Goal: Task Accomplishment & Management: Complete application form

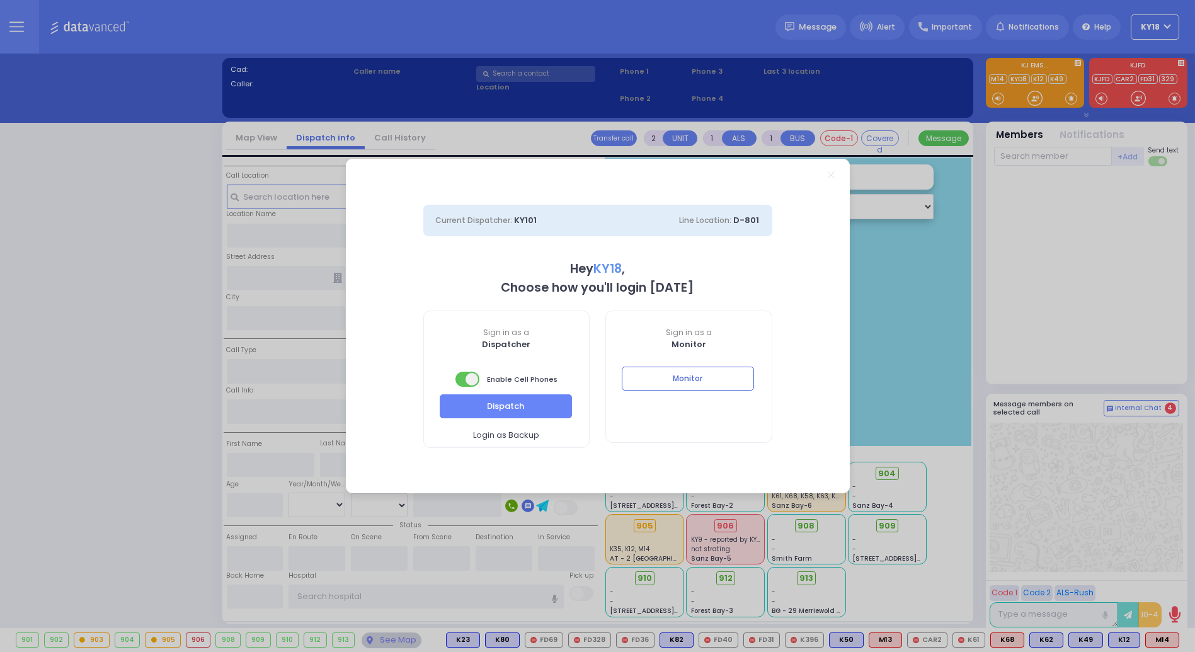
select select "4"
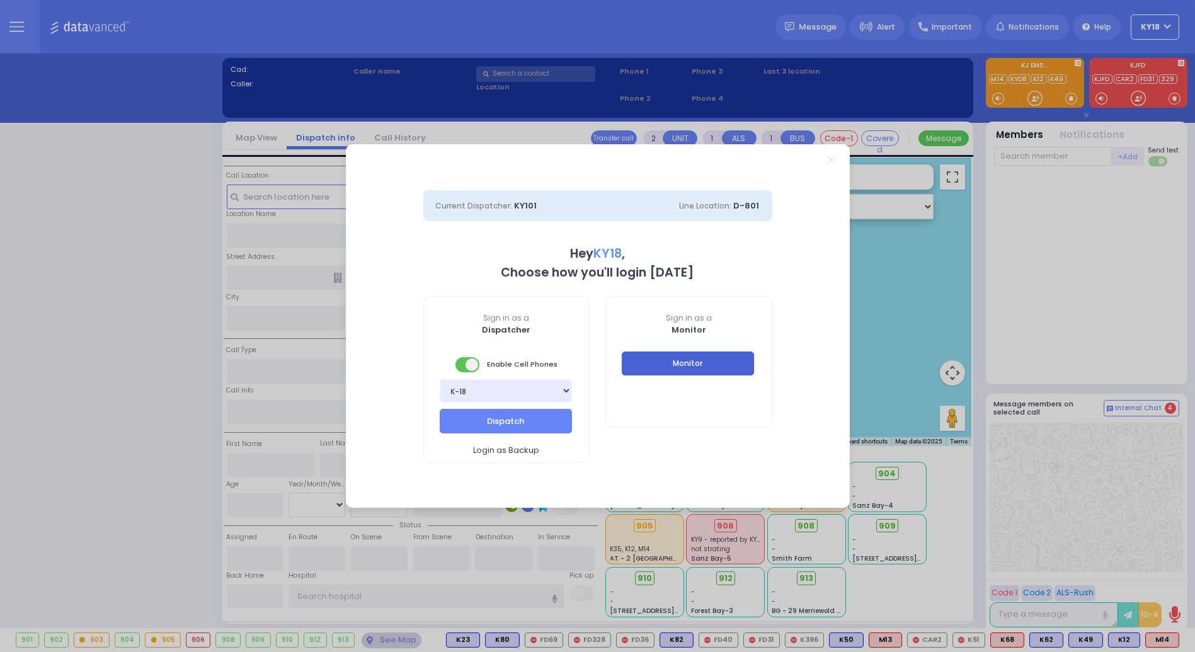
click at [682, 369] on button "Monitor" at bounding box center [688, 364] width 132 height 24
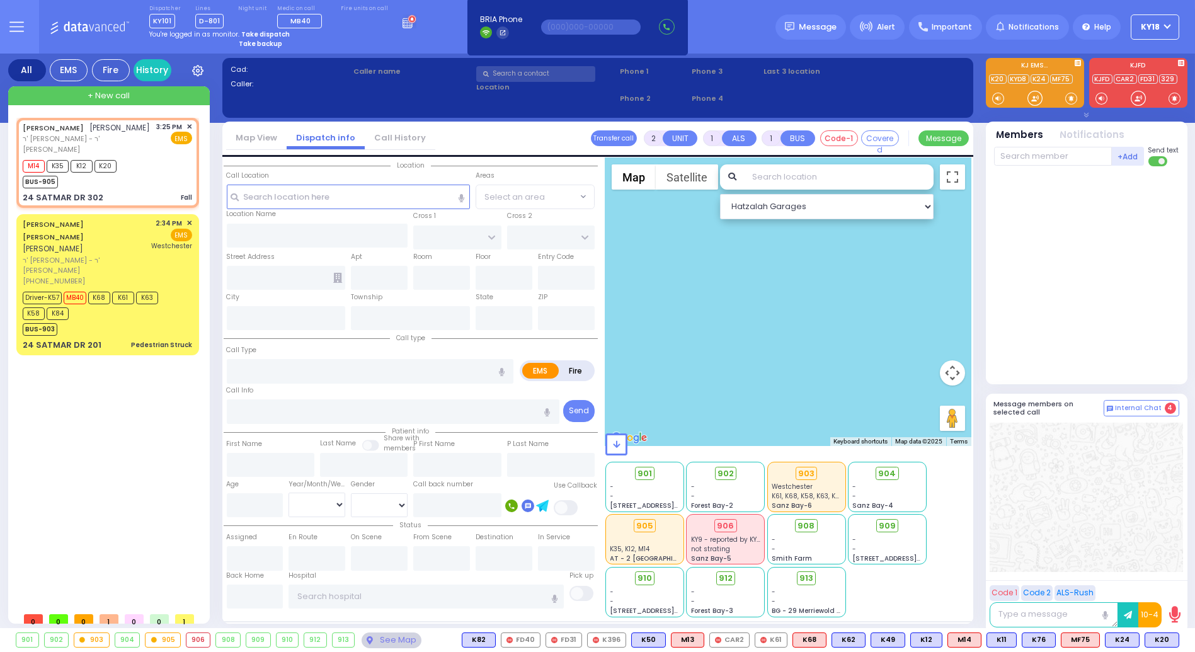
type input "1"
type input "0"
select select
type input "Fall"
radio input "true"
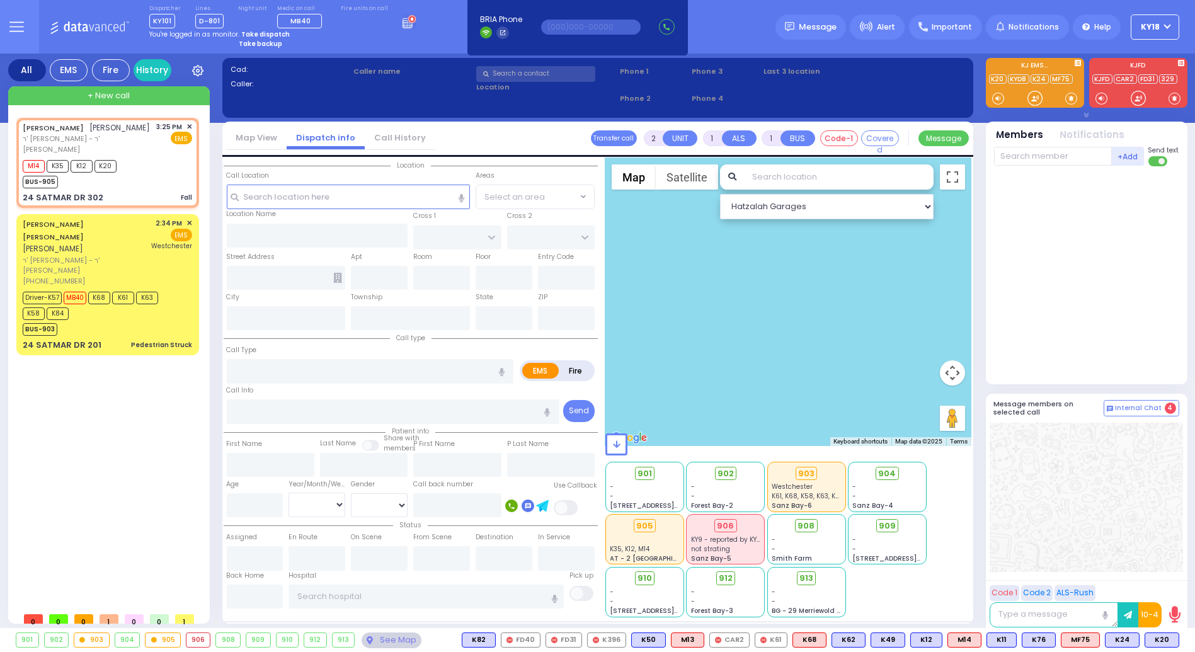
type input "[PERSON_NAME]"
select select
type input "15:25"
type input "15:26"
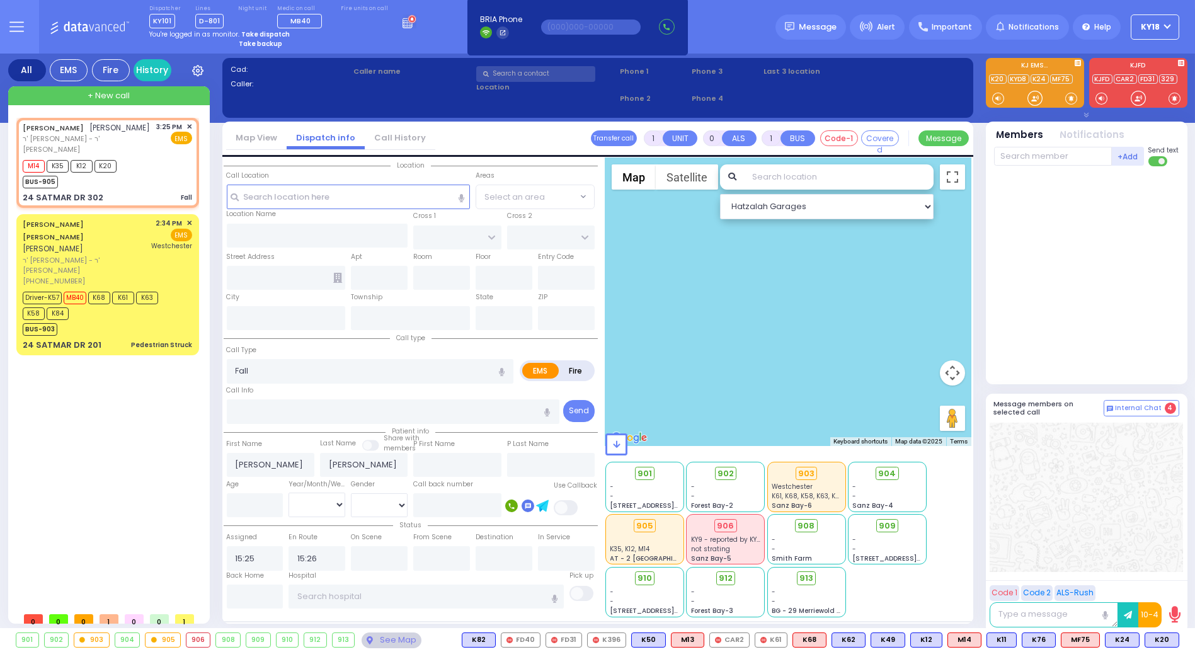
select select "Hatzalah Garages"
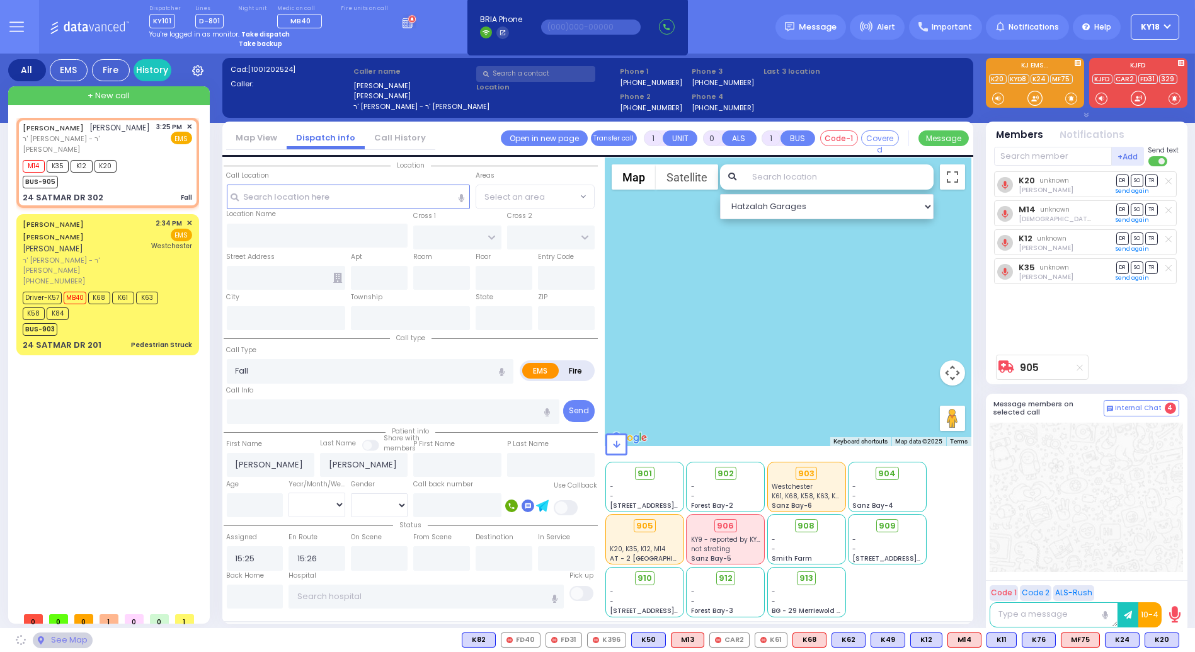
type input "HAYES COURT"
type input "ORSHAVA COURT"
type input "24 SATMAR DR"
type input "302"
type input "[PERSON_NAME]"
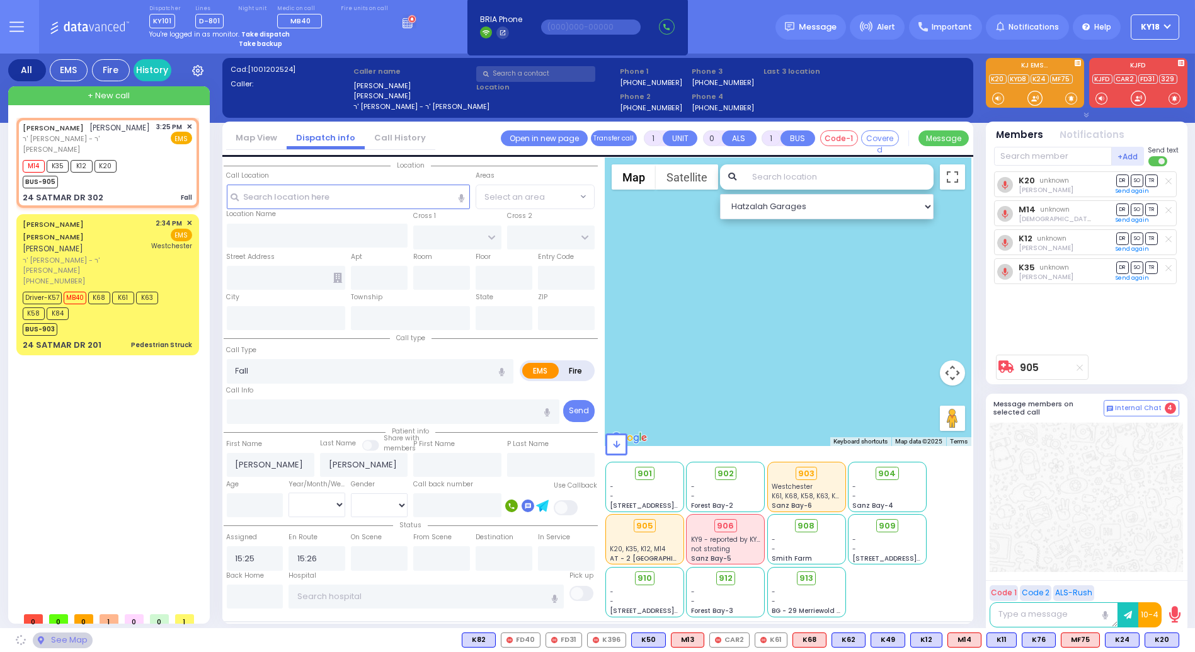
type input "[US_STATE]"
type input "10950"
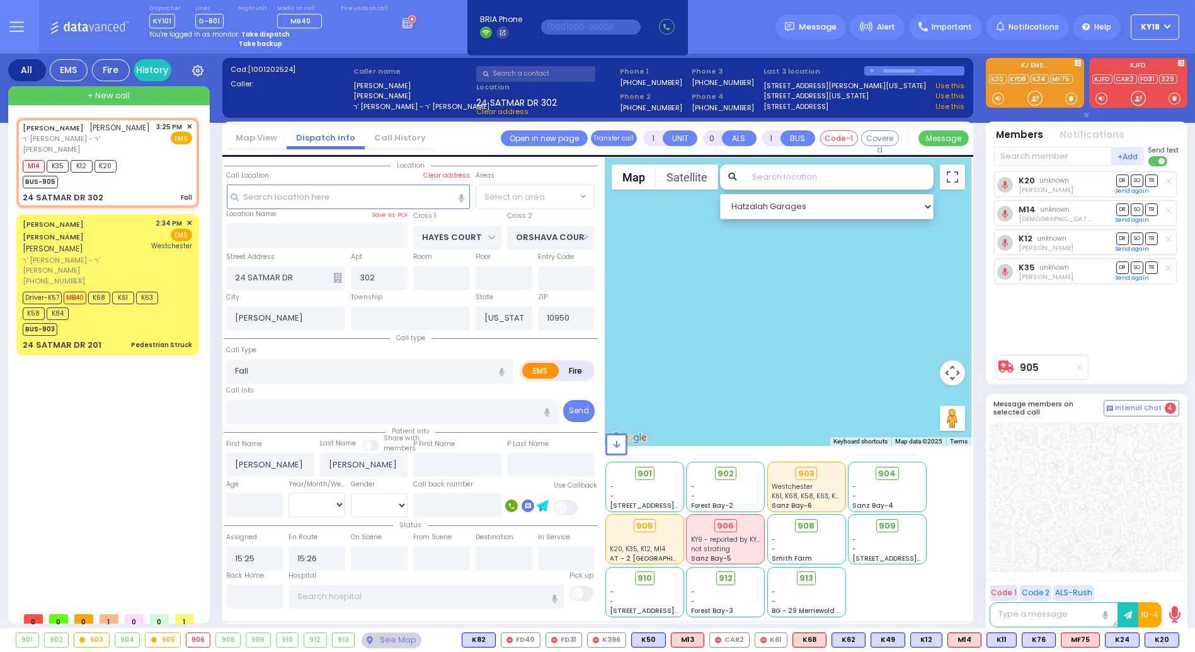
select select "SECTION 3"
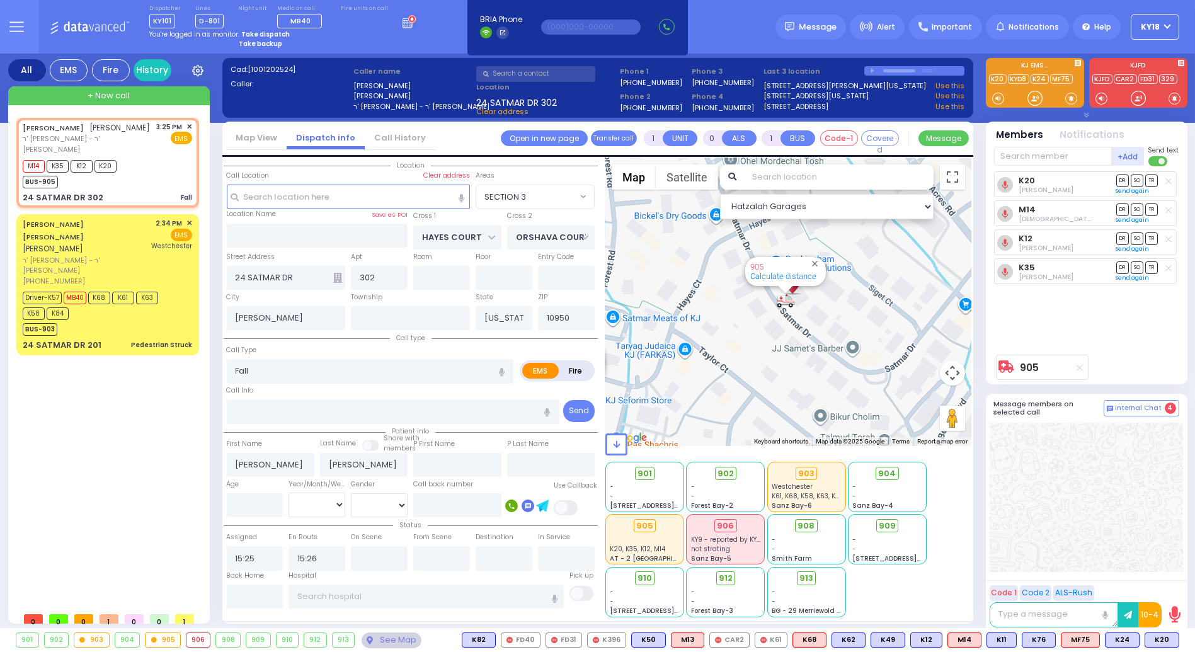
select select
radio input "true"
select select
select select "Hatzalah Garages"
select select "SECTION 3"
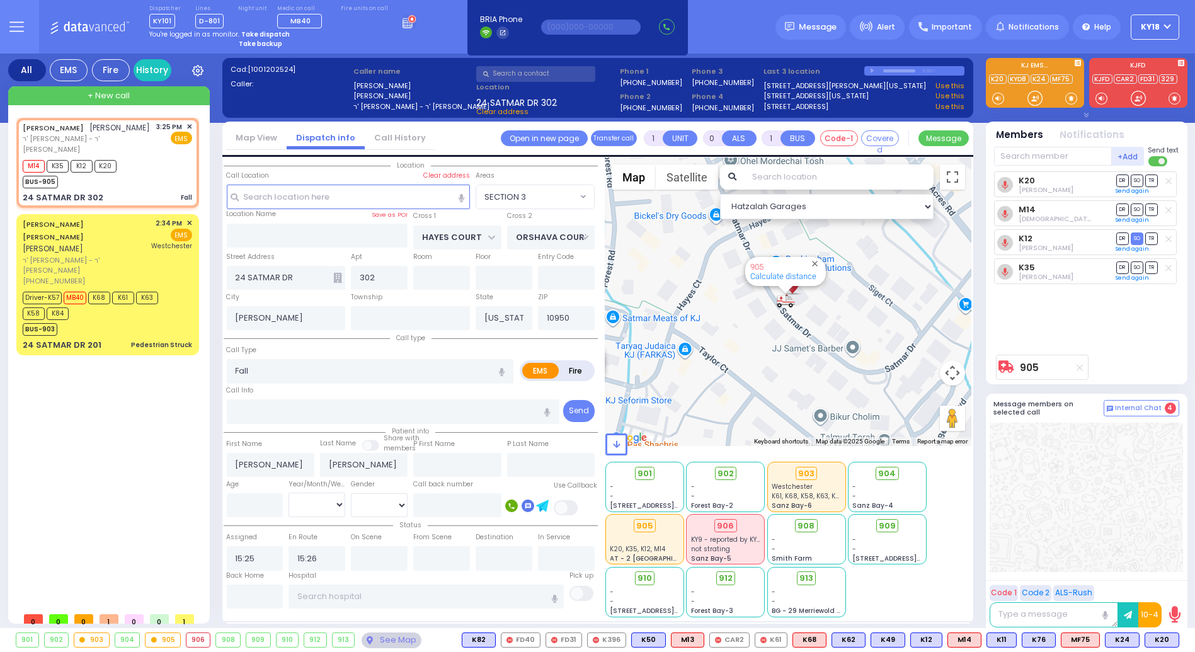
select select
radio input "true"
select select
select select "Hatzalah Garages"
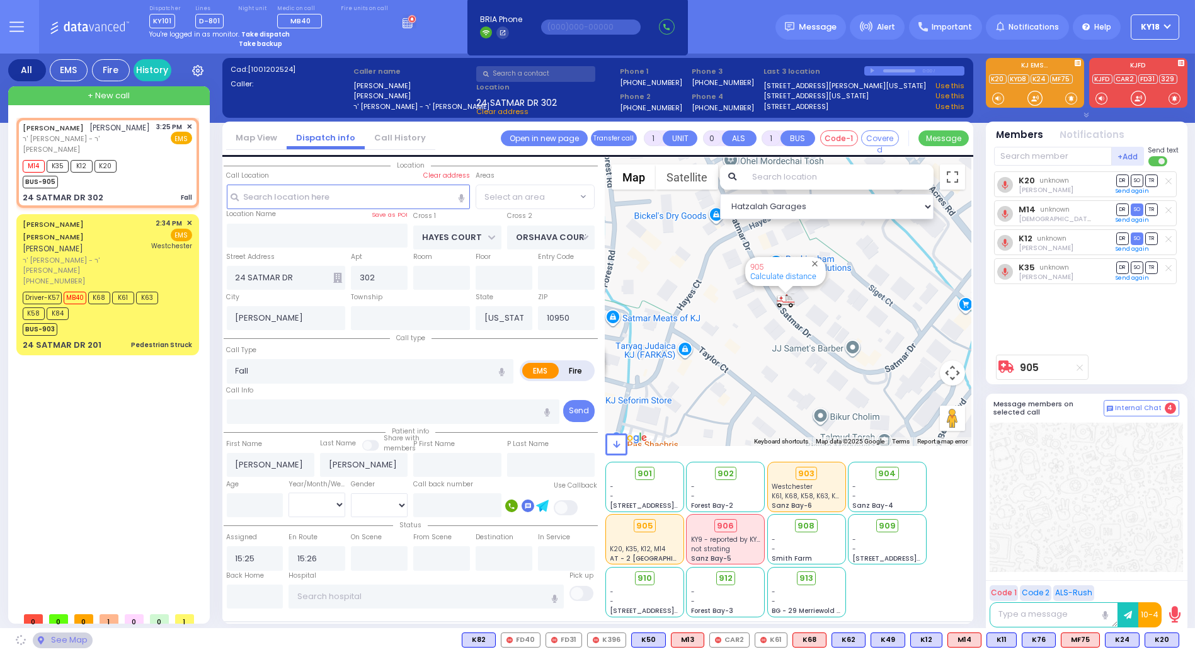
select select "SECTION 3"
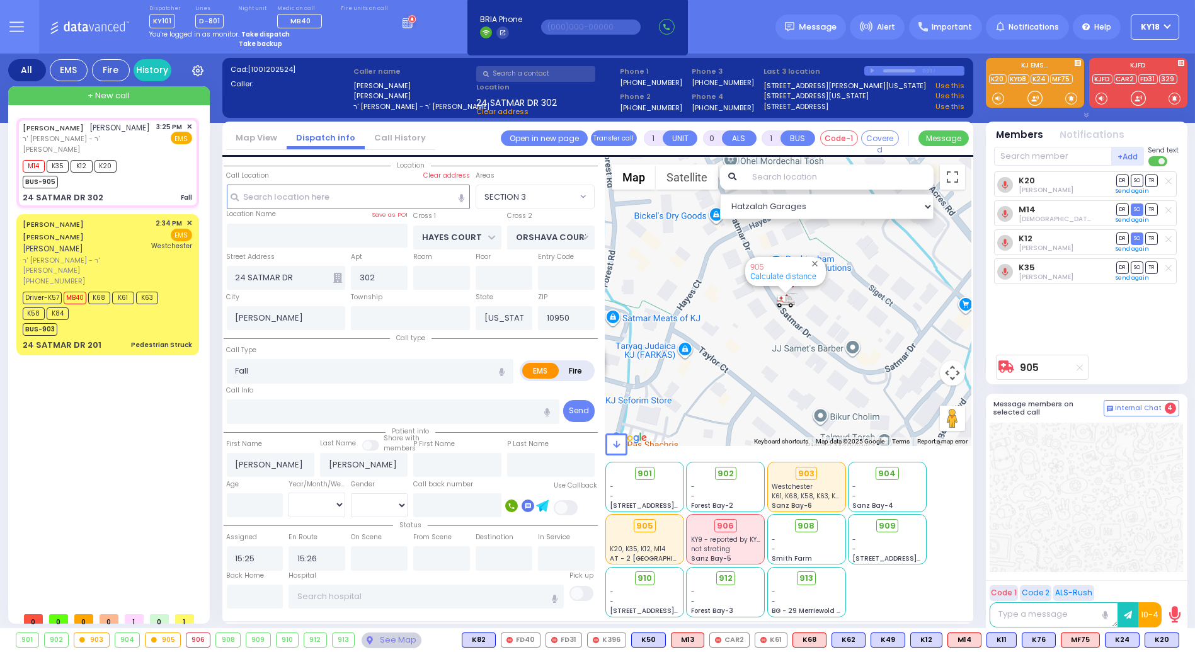
select select
radio input "true"
select select
type input "15:26"
select select "Hatzalah Garages"
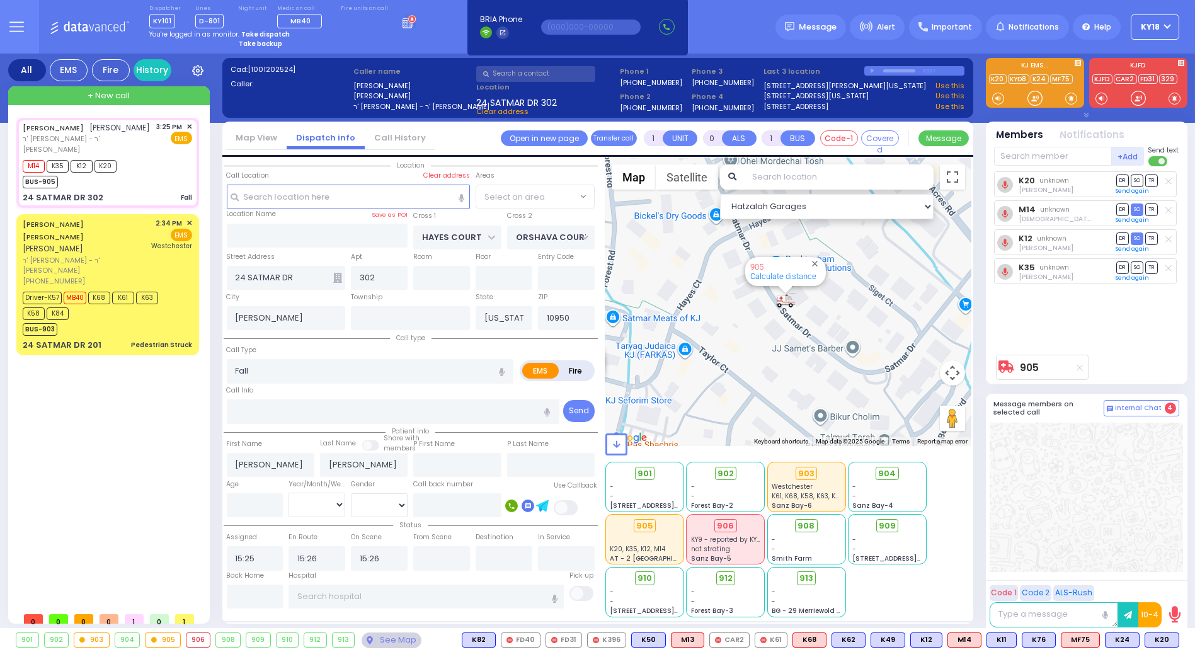
select select "SECTION 3"
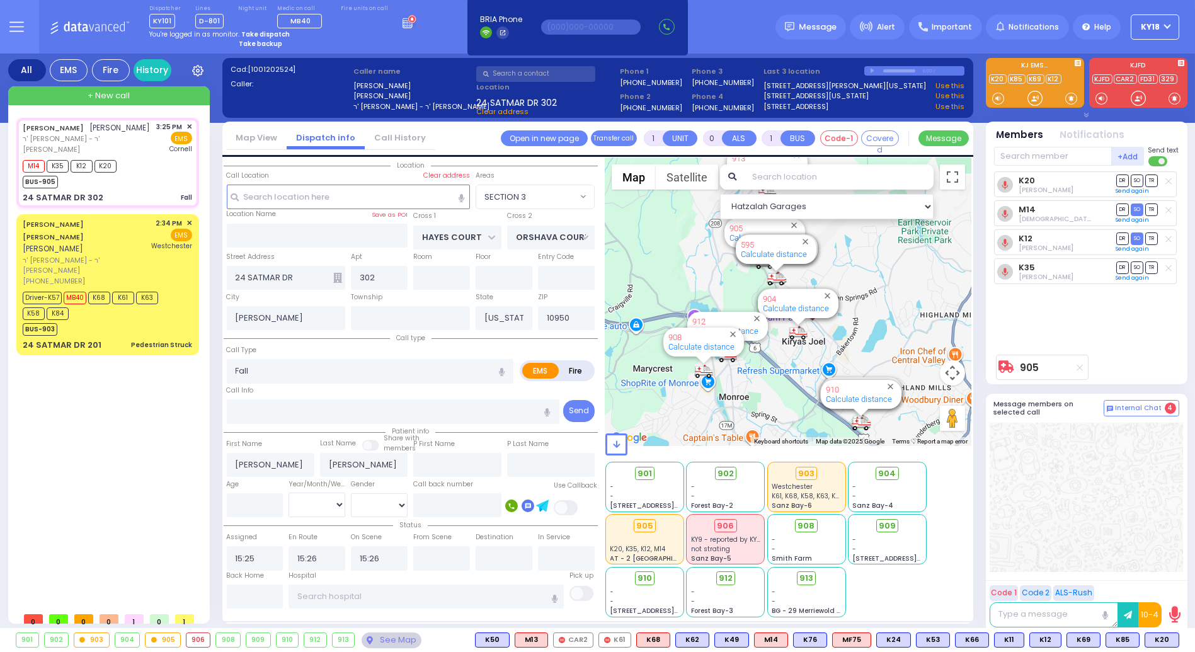
select select
radio input "true"
select select
type input "[US_STATE] Presbyterian [PERSON_NAME][GEOGRAPHIC_DATA]"
select select "Hatzalah Garages"
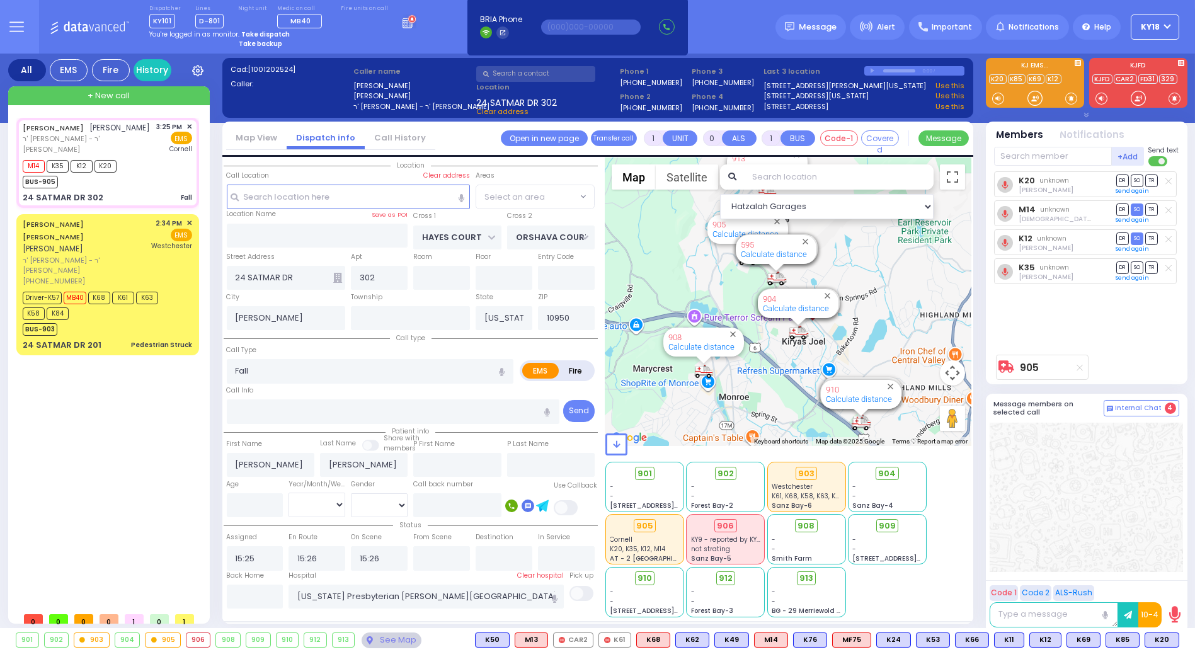
select select "SECTION 3"
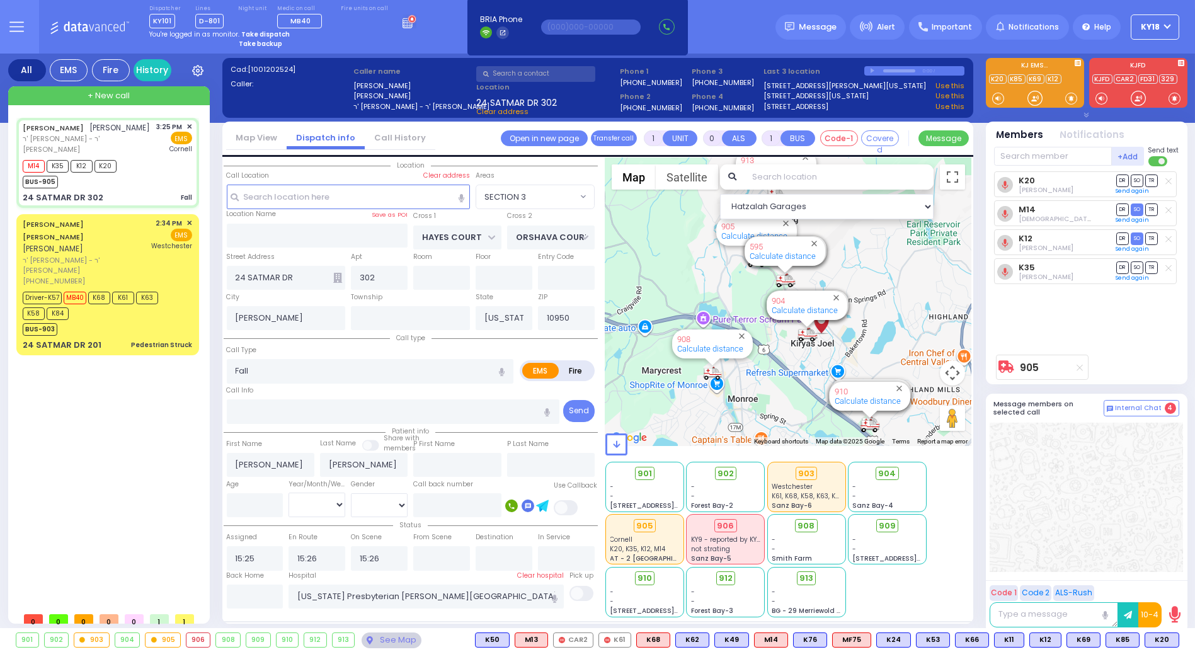
select select
radio input "true"
select select
type input "16:00"
select select "Hatzalah Garages"
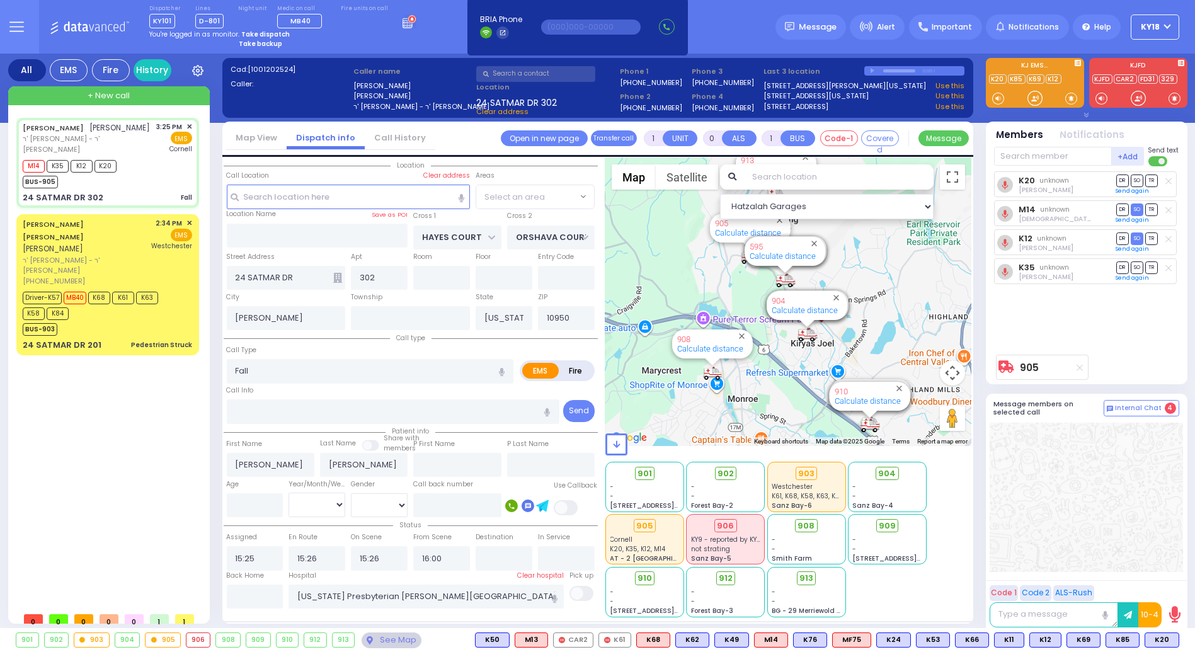
select select "SECTION 3"
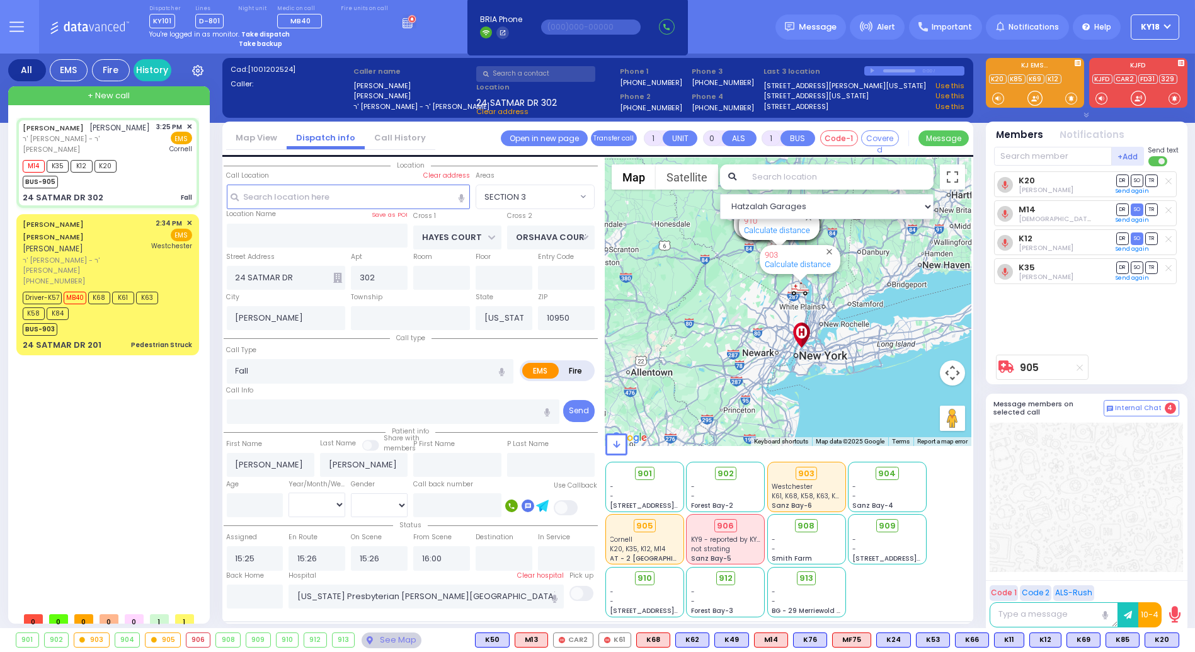
select select
radio input "true"
select select
type input "15:58"
select select "Hatzalah Garages"
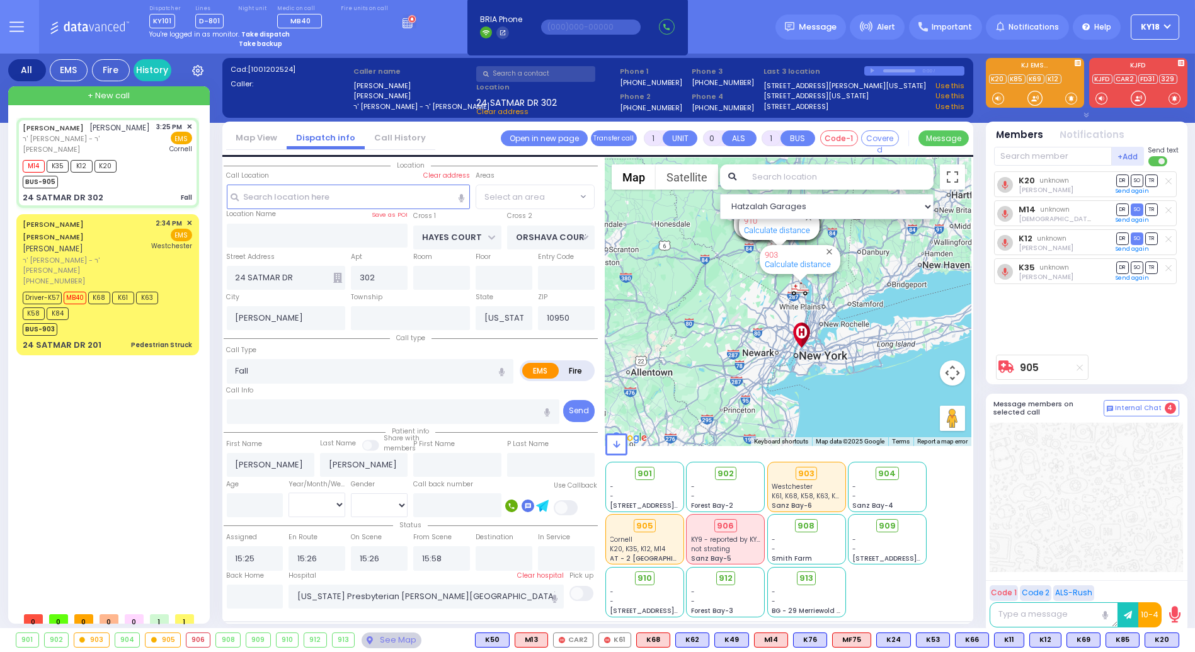
select select "SECTION 3"
select select
radio input "true"
select select
select select "Hatzalah Garages"
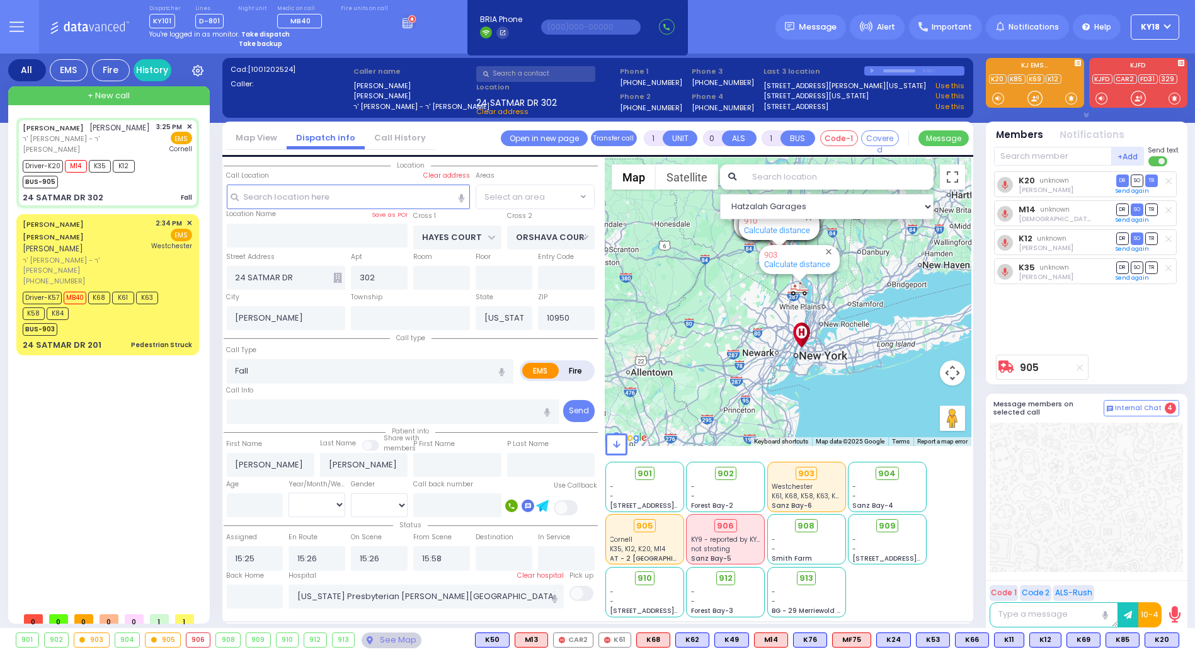
select select "SECTION 3"
select select
radio input "true"
select select
select select "Hatzalah Garages"
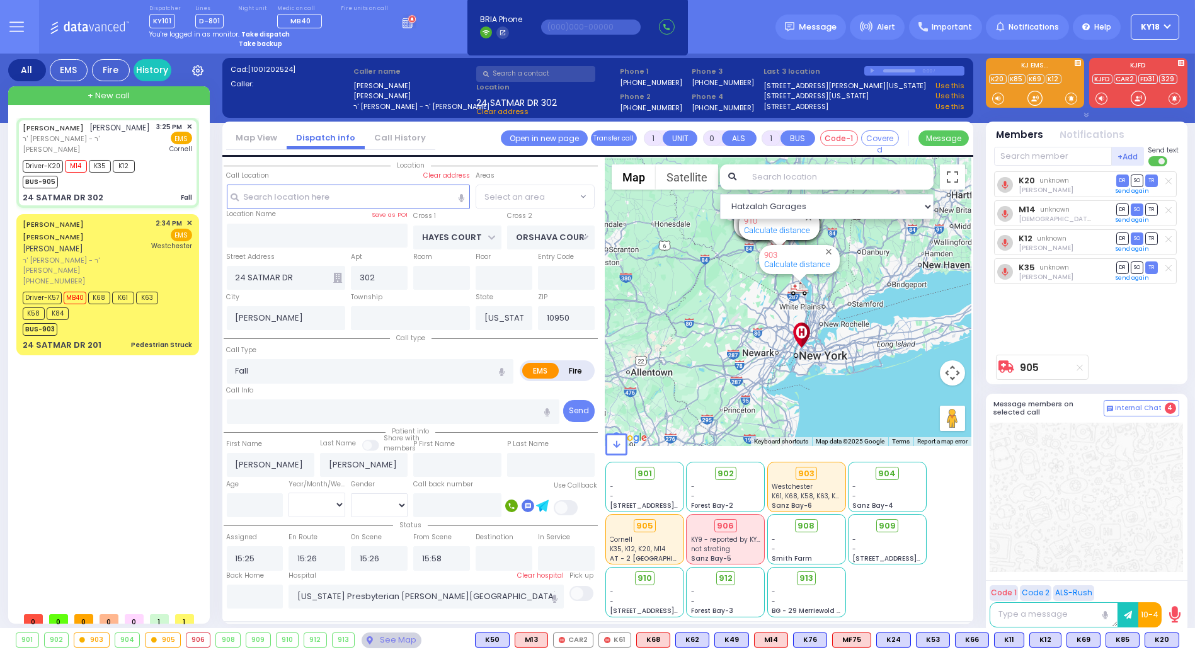
select select "SECTION 3"
